Goal: Information Seeking & Learning: Learn about a topic

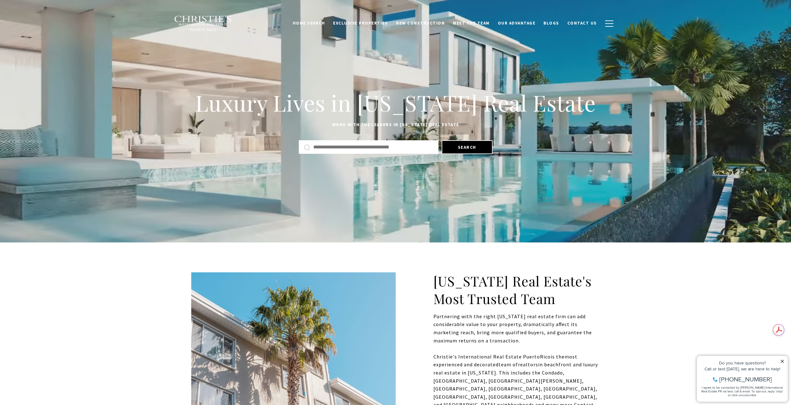
click at [357, 146] on input "text" at bounding box center [373, 147] width 120 height 8
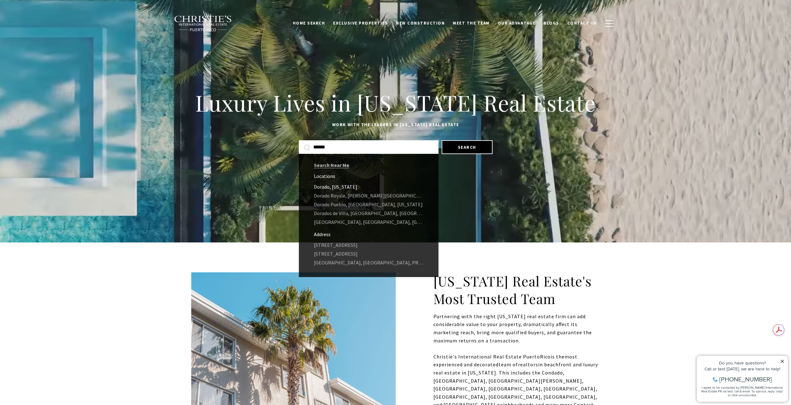
type input "******"
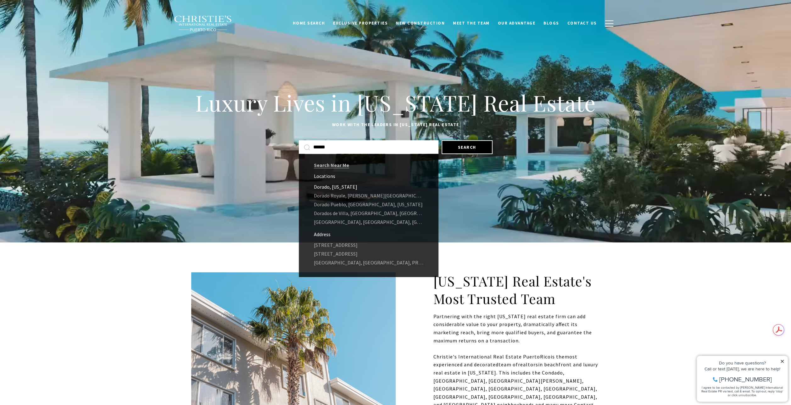
click at [332, 188] on link "Dorado, Puerto Rico" at bounding box center [369, 187] width 140 height 9
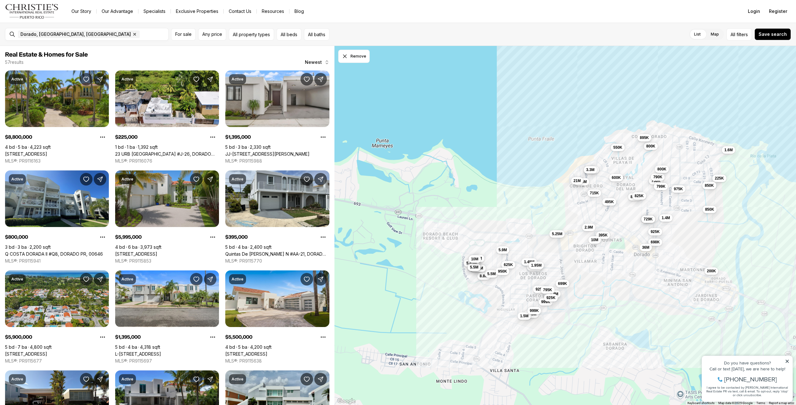
drag, startPoint x: 391, startPoint y: 188, endPoint x: 448, endPoint y: 188, distance: 56.6
click at [448, 188] on div "8.8M 225K 1.4M 800K 6M 395K 5.9M 1.4M 5.5M 699K 8.3M 9.98M 625K 1.05M 750K 495K…" at bounding box center [565, 226] width 462 height 360
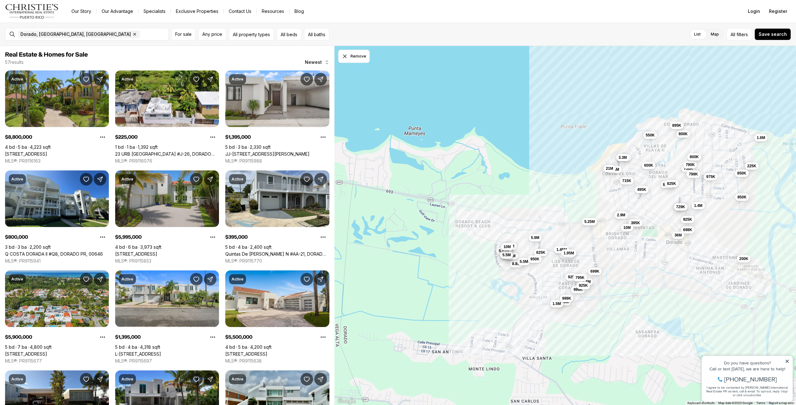
drag, startPoint x: 457, startPoint y: 216, endPoint x: 494, endPoint y: 204, distance: 38.5
click at [494, 204] on div "8.8M 225K 1.4M 800K 6M 395K 5.9M 1.4M 5.5M 699K 8.3M 9.98M 625K 1.05M 750K 495K…" at bounding box center [565, 226] width 462 height 360
click at [351, 59] on button "Remove" at bounding box center [353, 56] width 31 height 13
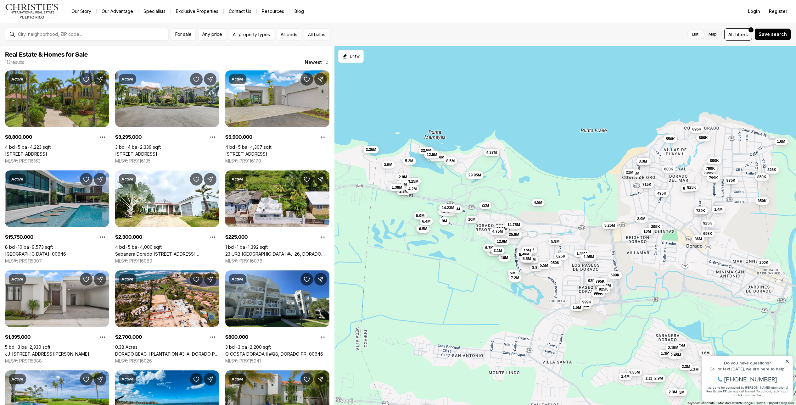
drag, startPoint x: 431, startPoint y: 191, endPoint x: 451, endPoint y: 195, distance: 20.5
click at [451, 195] on div "8.8M 225K 1.4M 800K 6M 395K 5.9M 1.4M 5.5M 699K 625K 1.05M 750K 495K 885K 950K …" at bounding box center [565, 226] width 462 height 360
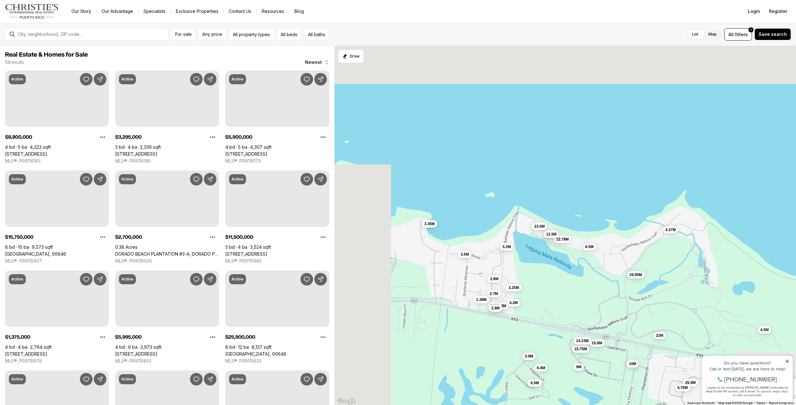
drag, startPoint x: 386, startPoint y: 171, endPoint x: 446, endPoint y: 272, distance: 116.5
click at [446, 272] on div "8.8M 6M 5.9M 5.5M 625K 950K 1.75M 999K 1.45M 11.1M 10M 1.95M 2.8M 3.2M 5.9M 3.2…" at bounding box center [565, 226] width 462 height 360
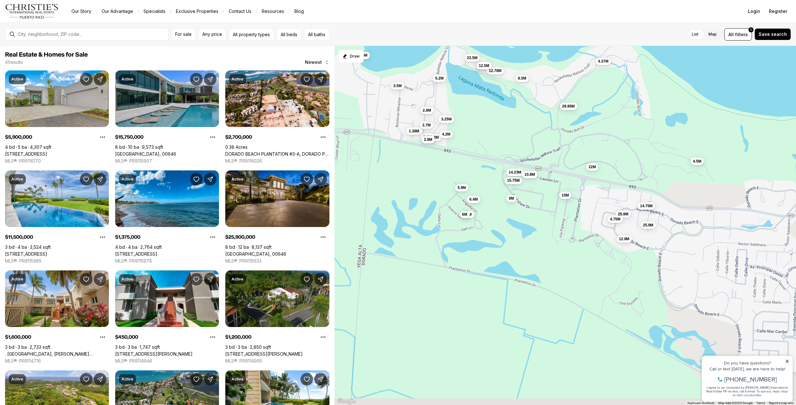
drag, startPoint x: 641, startPoint y: 315, endPoint x: 534, endPoint y: 151, distance: 196.0
click at [534, 151] on div "2.8M 3.2M 3.25M 3.35M 3.5M 5.2M 2.7M 2.8M 2.8M 4.2M 1.38M 23.5M 8.5M 11.5M 12.7…" at bounding box center [565, 226] width 462 height 360
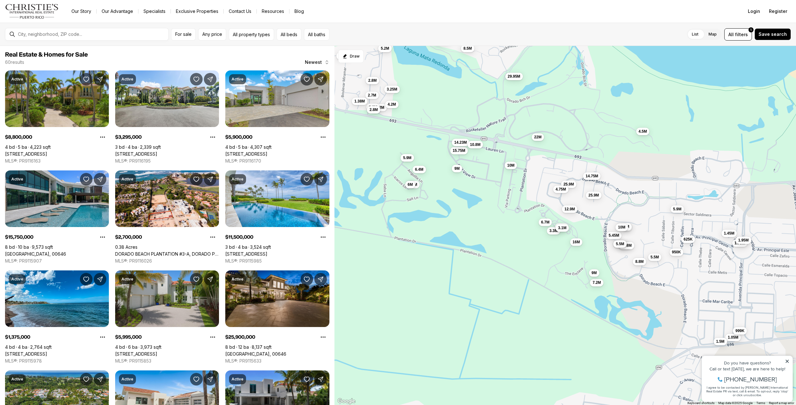
drag, startPoint x: 669, startPoint y: 275, endPoint x: 615, endPoint y: 247, distance: 60.7
click at [615, 247] on div "5.5M" at bounding box center [621, 244] width 14 height 8
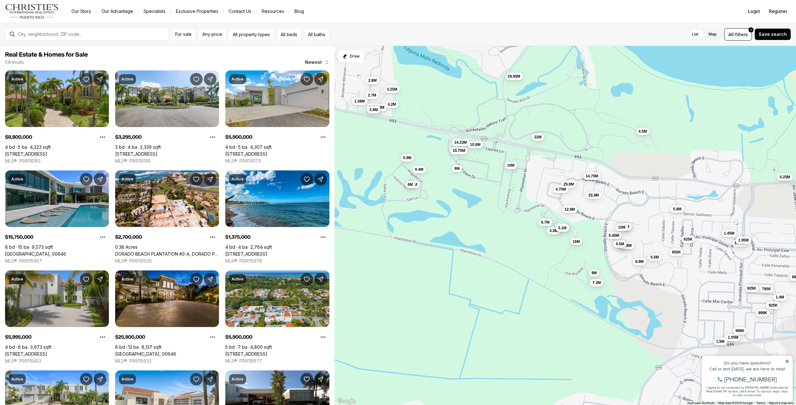
click at [578, 242] on span "16M" at bounding box center [576, 241] width 7 height 5
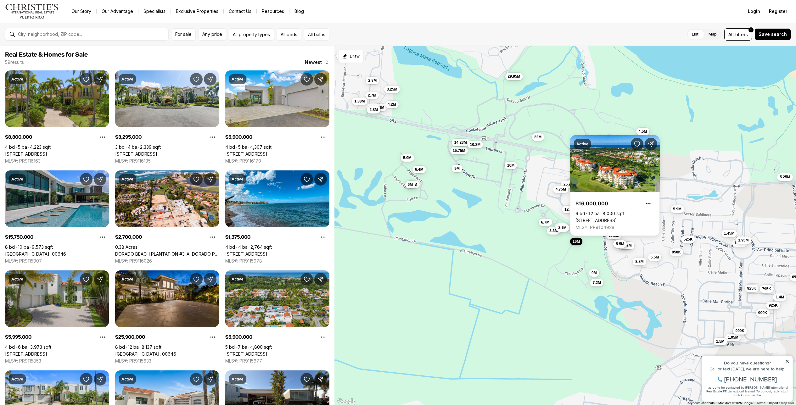
click at [681, 154] on div "2.8M 3.2M 3.25M 3.5M 2.7M 2.8M 2.8M 4.2M 1.38M 5.9M 15.75M 25.9M 29.95M 6.4M 14…" at bounding box center [565, 226] width 462 height 360
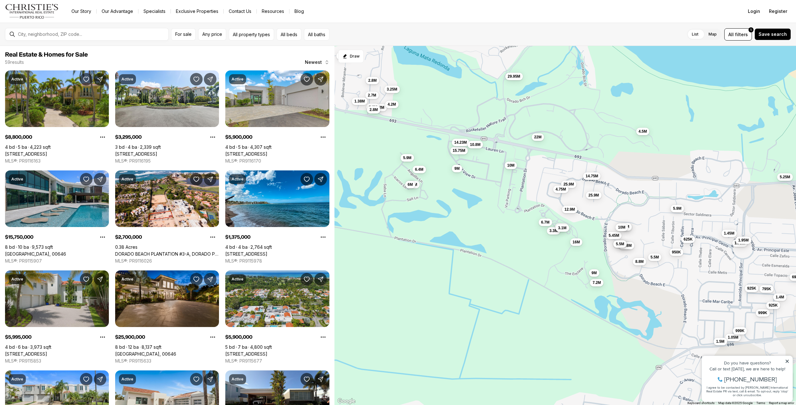
click at [678, 212] on button "5.9M" at bounding box center [678, 209] width 14 height 8
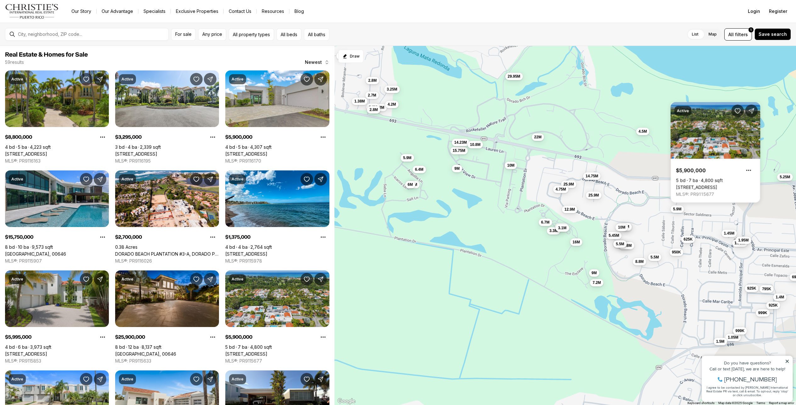
click at [638, 139] on div "2.8M 3.2M 3.25M 3.5M 2.7M 2.8M 2.8M 4.2M 1.38M 5.9M 15.75M 25.9M 29.95M 6.4M 14…" at bounding box center [565, 226] width 462 height 360
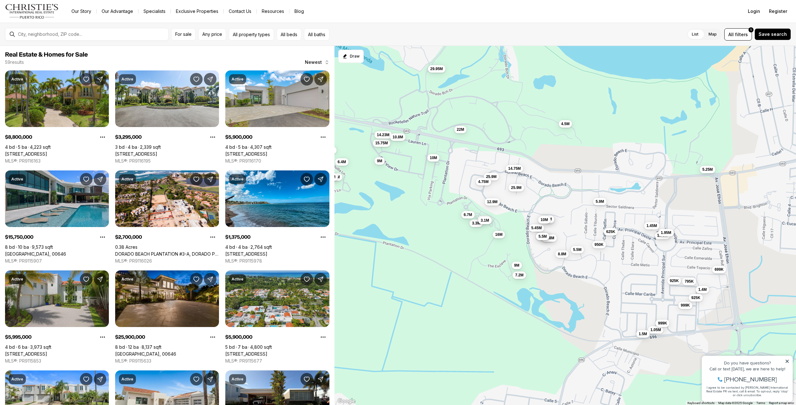
drag, startPoint x: 709, startPoint y: 218, endPoint x: 632, endPoint y: 210, distance: 78.2
click at [632, 210] on div "2.8M 3.2M 3.25M 3.5M 2.7M 2.8M 2.8M 4.2M 1.38M 5.9M 15.75M 25.9M 29.95M 6.4M 14…" at bounding box center [565, 226] width 462 height 360
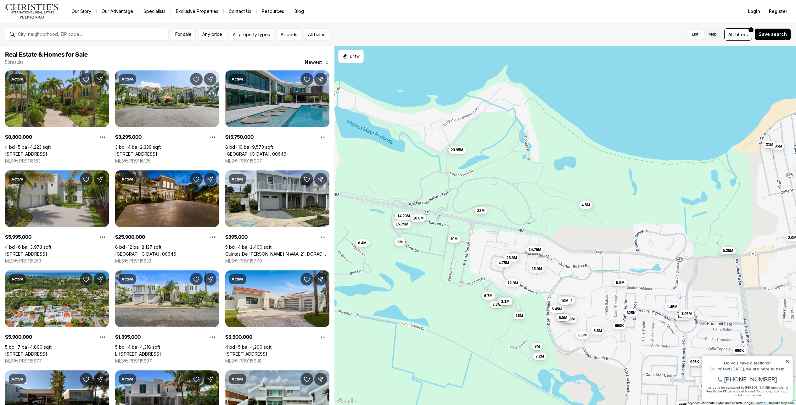
drag, startPoint x: 648, startPoint y: 180, endPoint x: 666, endPoint y: 238, distance: 61.0
click at [666, 238] on div "15.75M 25.9M 29.95M 6.4M 14.23M 14.75M 4.75M 9M 10.8M 4.5M 25.9M 12.9M 10M 22M …" at bounding box center [565, 226] width 462 height 360
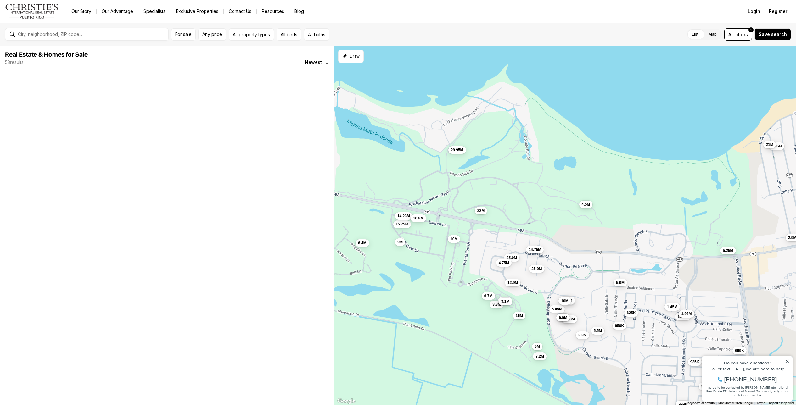
click at [586, 205] on span "4.5M" at bounding box center [586, 204] width 8 height 5
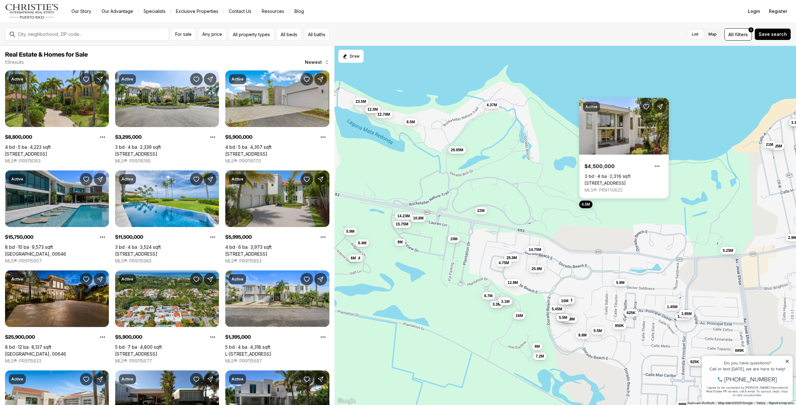
click at [556, 170] on div "15.75M 25.9M 29.95M 6.4M 14.23M 14.75M 4.75M 9M 10.8M 4.5M 25.9M 12.9M 10M 22M …" at bounding box center [565, 226] width 462 height 360
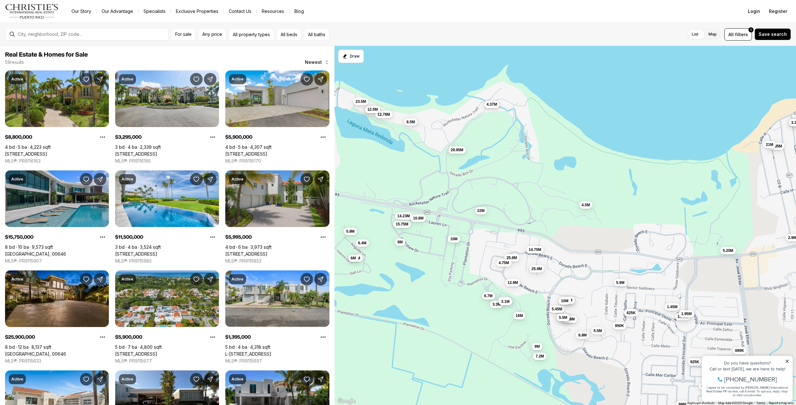
click at [493, 104] on span "4.37M" at bounding box center [492, 104] width 10 height 5
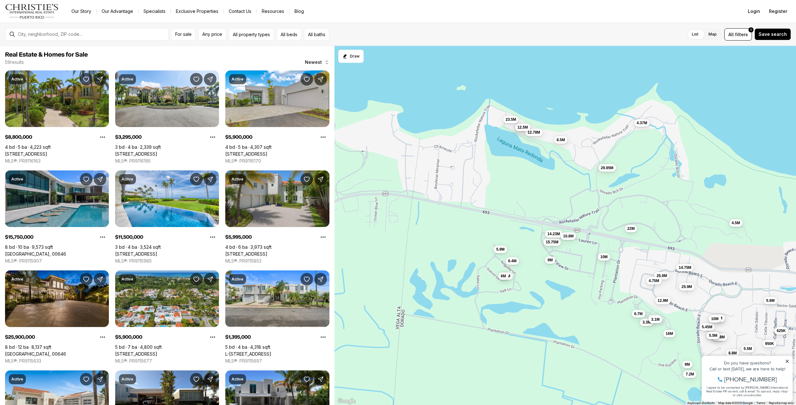
drag, startPoint x: 450, startPoint y: 126, endPoint x: 600, endPoint y: 143, distance: 151.4
click at [600, 143] on div "15.75M 25.9M 29.95M 6.4M 14.23M 14.75M 4.75M 9M 10.8M 4.5M 25.9M 12.9M 10M 22M …" at bounding box center [565, 226] width 462 height 360
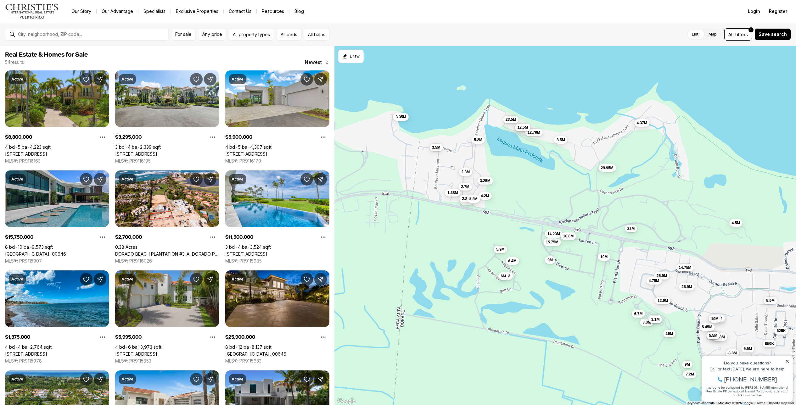
click at [516, 13] on div "Our Story Our Advantage Specialists Exclusive Properties Contact Us Resources B…" at bounding box center [401, 11] width 670 height 9
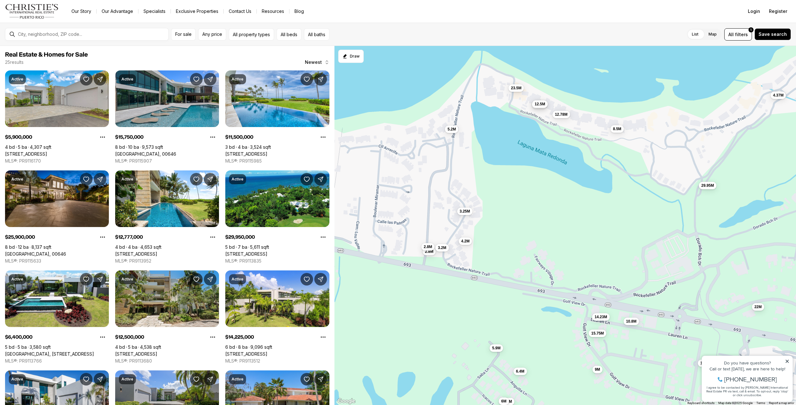
drag, startPoint x: 478, startPoint y: 166, endPoint x: 558, endPoint y: 167, distance: 79.3
click at [558, 167] on div "15.75M 25.9M 29.95M 6.4M 14.23M 14.75M 9M 10.8M 10M 22M 5.9M 11.5M 12.78M 12.5M…" at bounding box center [565, 226] width 462 height 360
